Goal: Obtain resource: Download file/media

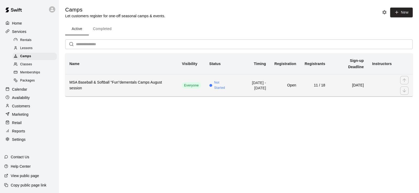
click at [142, 80] on h6 "MSA Baseball & Softball "Fun"dementals Camps August session" at bounding box center [121, 86] width 104 height 12
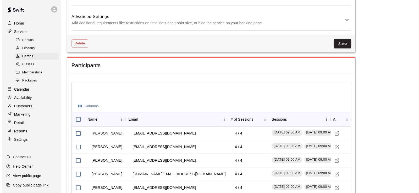
scroll to position [498, 0]
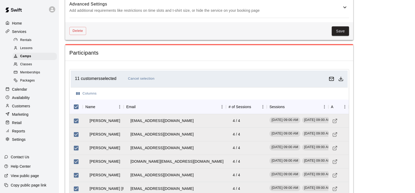
click at [342, 80] on icon "Download as csv" at bounding box center [340, 78] width 5 height 5
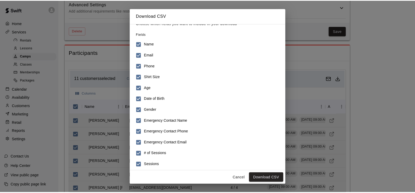
scroll to position [11, 0]
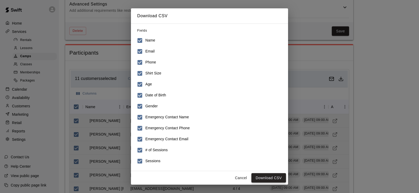
click at [258, 177] on button "Download CSV" at bounding box center [268, 178] width 35 height 10
click at [242, 177] on button "Cancel" at bounding box center [240, 178] width 17 height 10
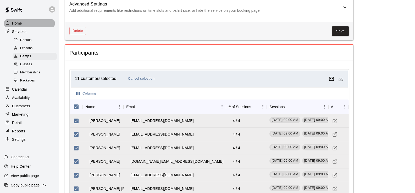
click at [20, 22] on p "Home" at bounding box center [17, 23] width 10 height 5
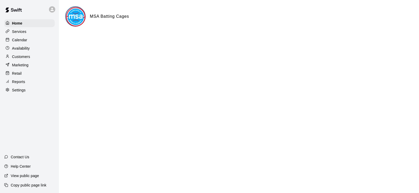
click at [21, 42] on p "Calendar" at bounding box center [19, 39] width 15 height 5
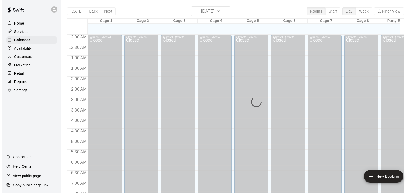
scroll to position [178, 0]
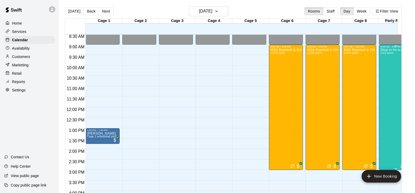
click at [385, 76] on div "Drop in for a day to a Sports Sampler or "Fun"dementals Camp (Copy) 1/15 spots" at bounding box center [395, 144] width 31 height 193
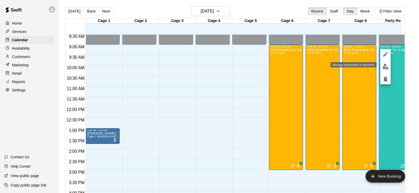
click at [384, 68] on img "edit" at bounding box center [385, 67] width 6 height 6
